Goal: Information Seeking & Learning: Find specific fact

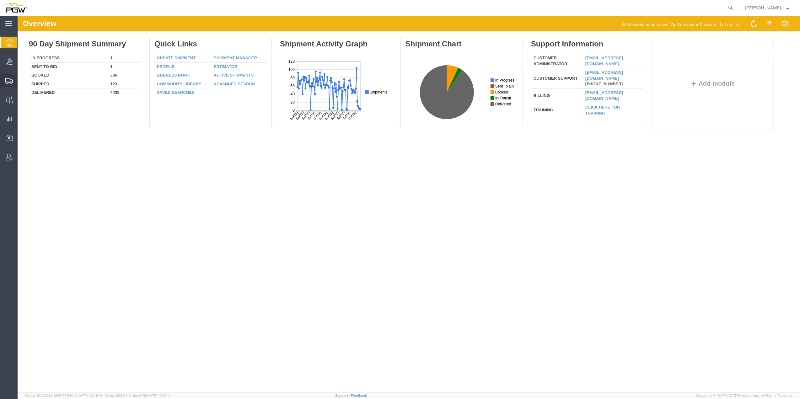
click at [0, 0] on span "Shipment Manager" at bounding box center [0, 0] width 0 height 0
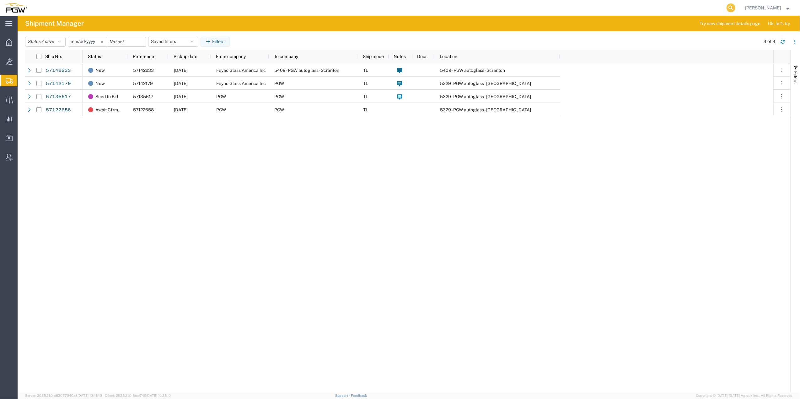
click at [726, 6] on icon at bounding box center [730, 7] width 9 height 9
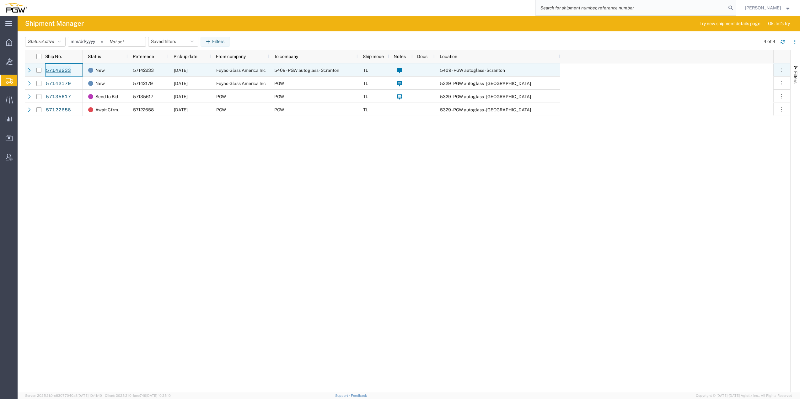
click at [57, 73] on link "57142233" at bounding box center [58, 71] width 26 height 10
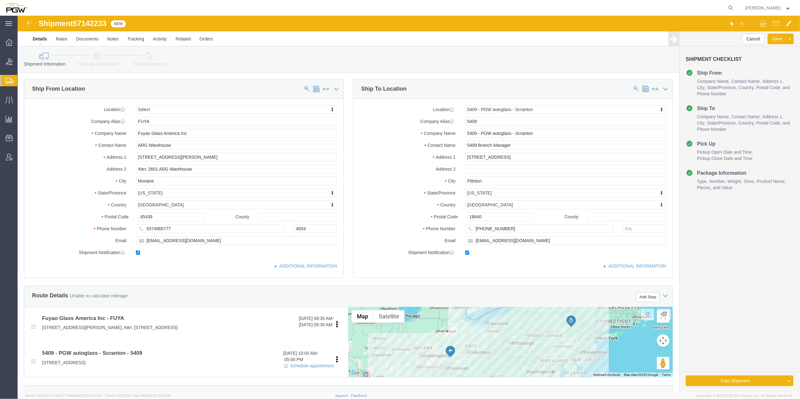
select select
select select "61931"
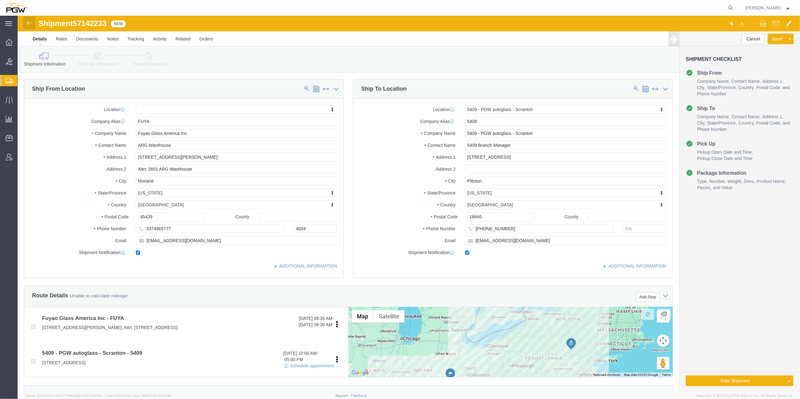
click img
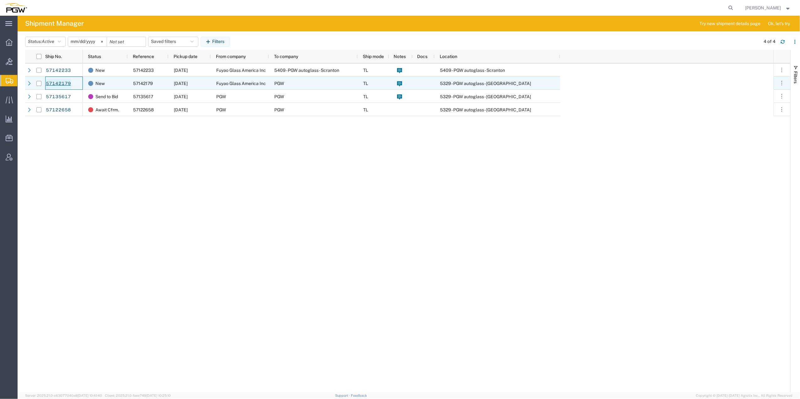
click at [63, 83] on link "57142179" at bounding box center [58, 84] width 26 height 10
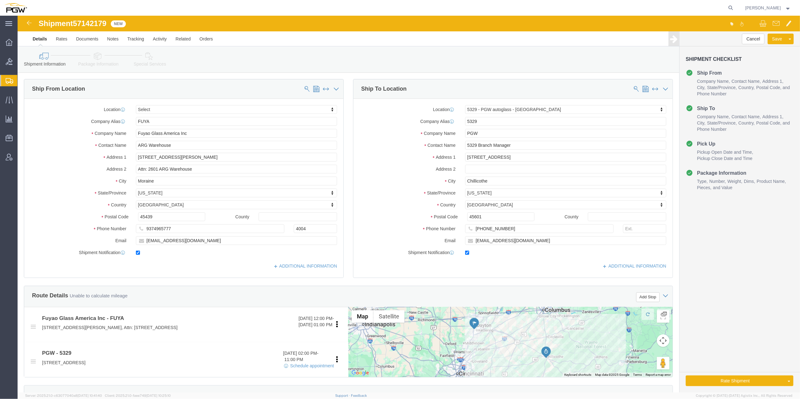
select select
select select "28253"
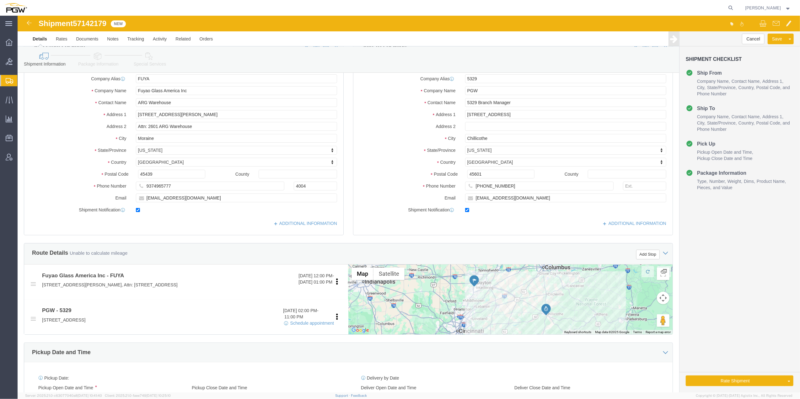
scroll to position [83, 0]
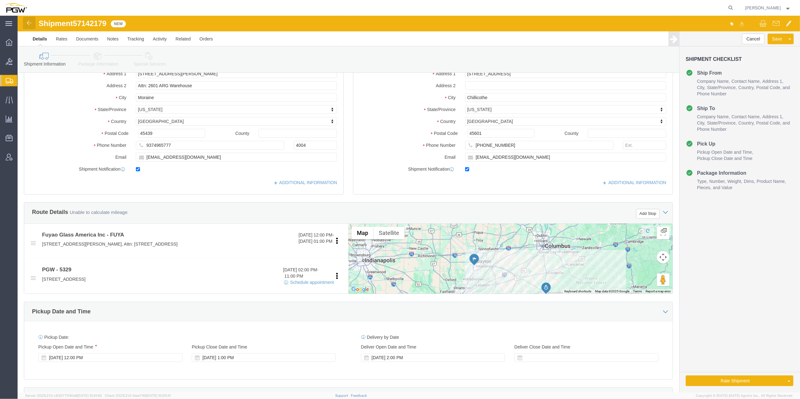
click img
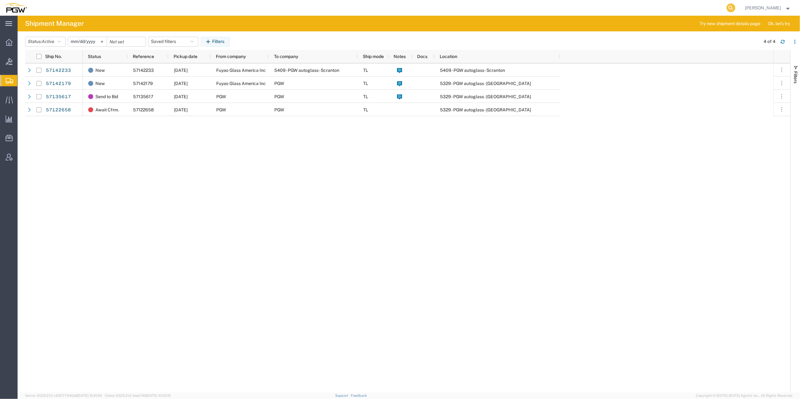
drag, startPoint x: 712, startPoint y: 7, endPoint x: 651, endPoint y: 12, distance: 61.7
click at [726, 7] on icon at bounding box center [730, 7] width 9 height 9
paste input "54698366"
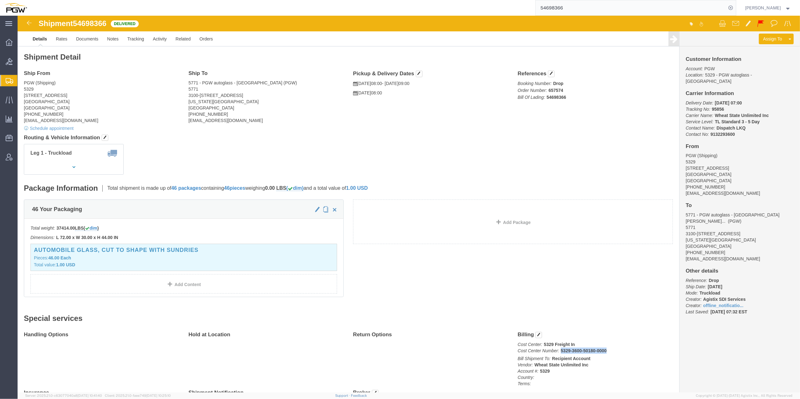
drag, startPoint x: 541, startPoint y: 336, endPoint x: 590, endPoint y: 336, distance: 48.9
click p "Cost Center: 5329 Freight In Cost Center Number: 5329-3600-50180-0000"
drag, startPoint x: 590, startPoint y: 336, endPoint x: 580, endPoint y: 334, distance: 10.3
copy b "5329-3600-50180-0000"
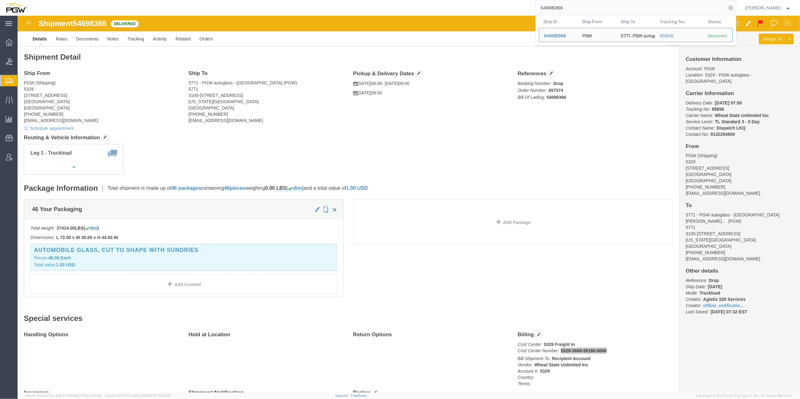
drag, startPoint x: 555, startPoint y: 7, endPoint x: 515, endPoint y: 8, distance: 39.5
click at [509, 8] on div "54698366 Ship ID Ship From Ship To Tracking Nu. Status Ship ID 54698366 Ship Fr…" at bounding box center [383, 8] width 705 height 16
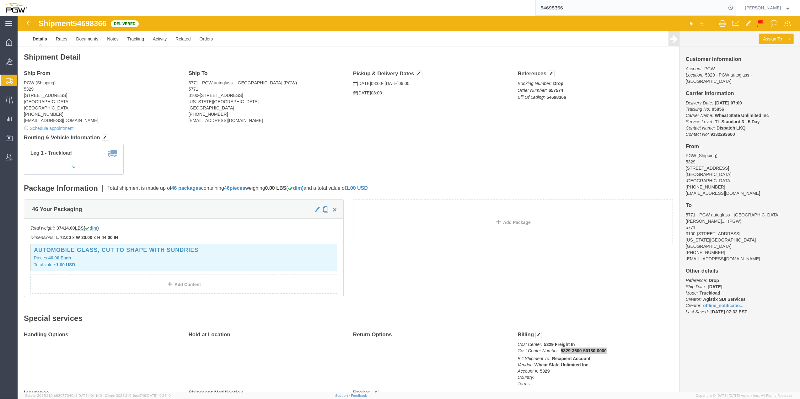
paste input "6995081"
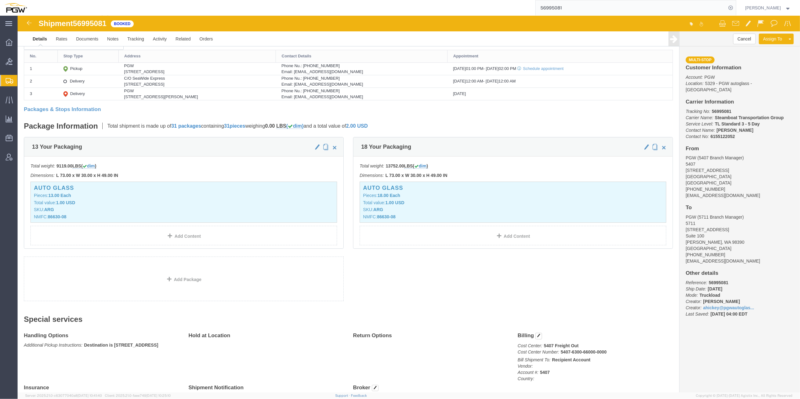
scroll to position [209, 0]
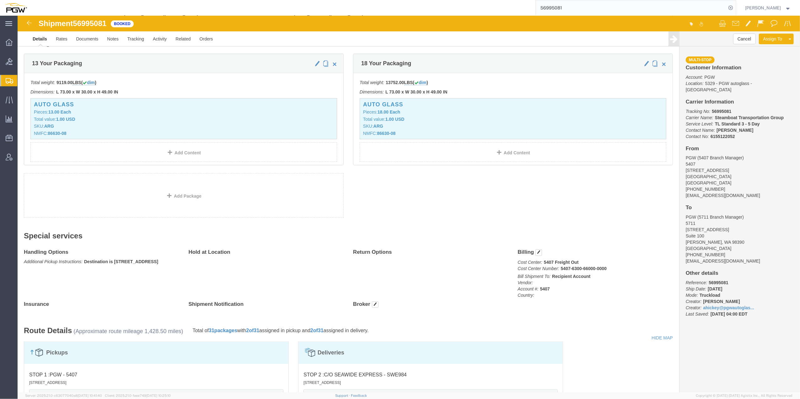
click b "5407-6300-66000-0000"
drag, startPoint x: 556, startPoint y: 253, endPoint x: 590, endPoint y: 256, distance: 34.0
click p "Cost Center: 5407 Freight Out Cost Center Number: 5407-6300-66000-0000"
drag, startPoint x: 590, startPoint y: 256, endPoint x: 578, endPoint y: 256, distance: 11.6
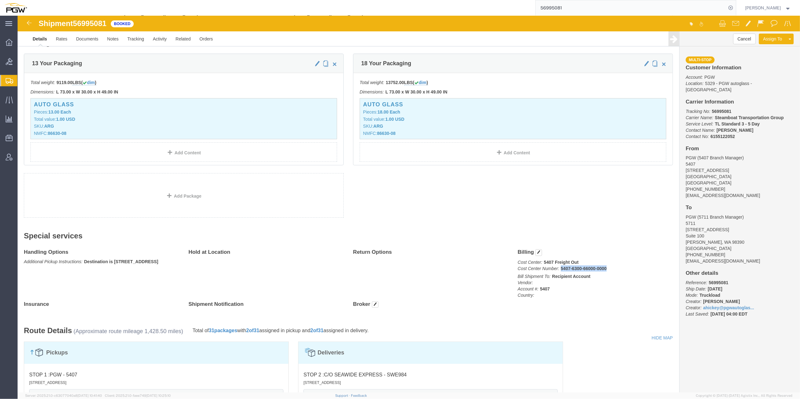
copy b "5407-6300-66000-0000"
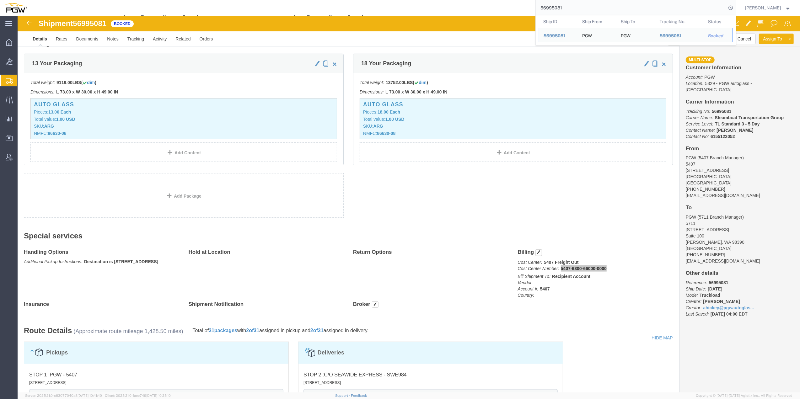
drag, startPoint x: 572, startPoint y: 5, endPoint x: 513, endPoint y: 11, distance: 60.2
click at [513, 11] on div "56995081 Ship ID Ship From Ship To Tracking Nu. Status Ship ID 56995081 Ship Fr…" at bounding box center [383, 8] width 705 height 16
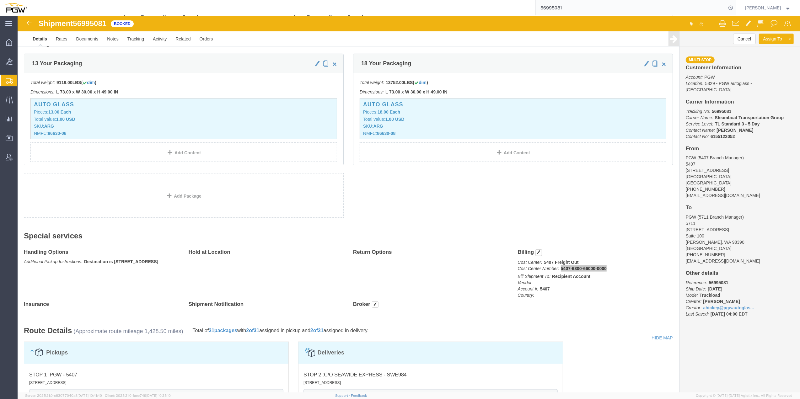
paste input "839570"
type input "56839570"
